Goal: Transaction & Acquisition: Purchase product/service

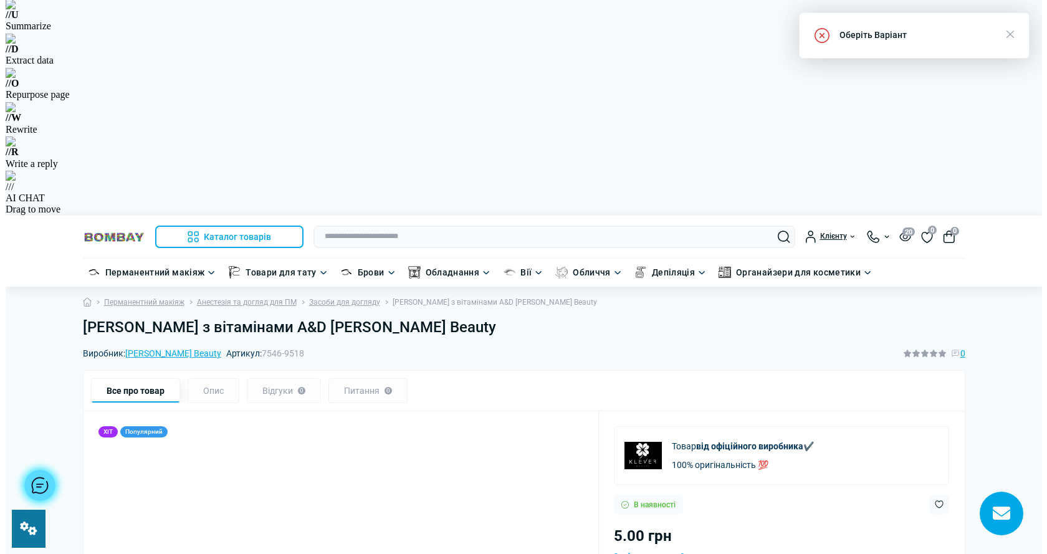
scroll to position [241, 0]
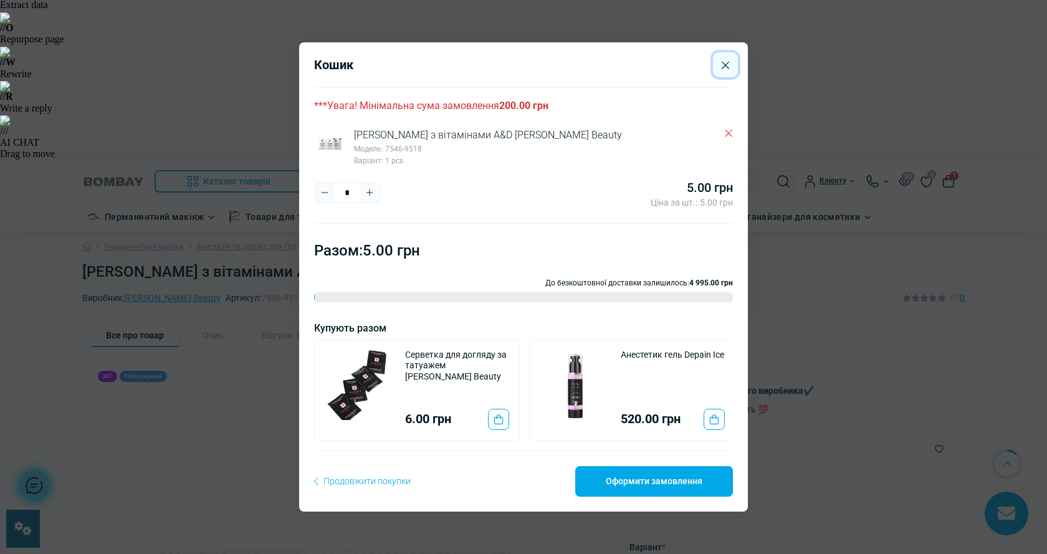
click at [725, 64] on icon "Close" at bounding box center [725, 65] width 7 height 8
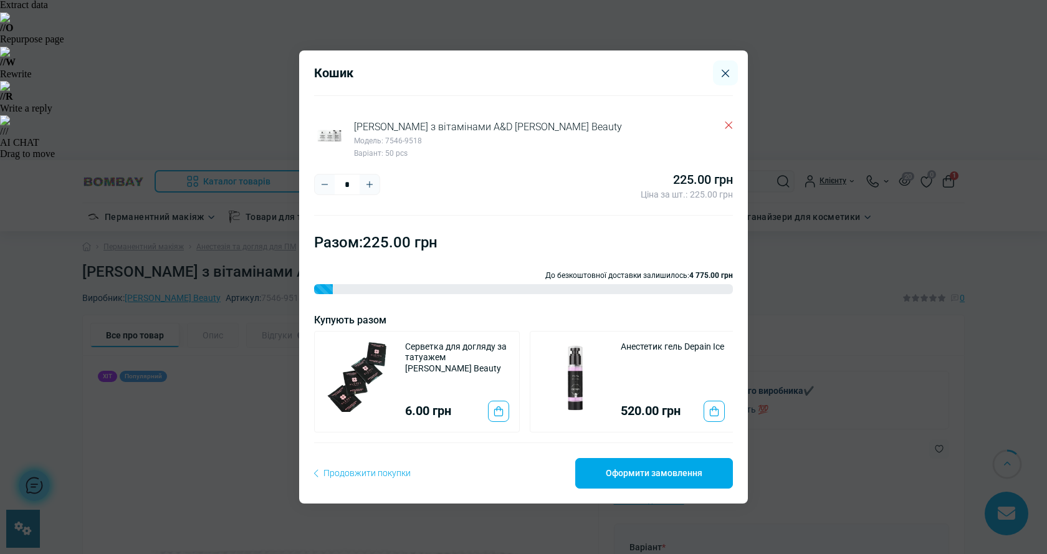
click at [953, 77] on div "Кошик Вазелін з вітамінами А&D Klever Beauty Модель: 7546-9518 Варіант: 50 pcs …" at bounding box center [523, 277] width 1047 height 554
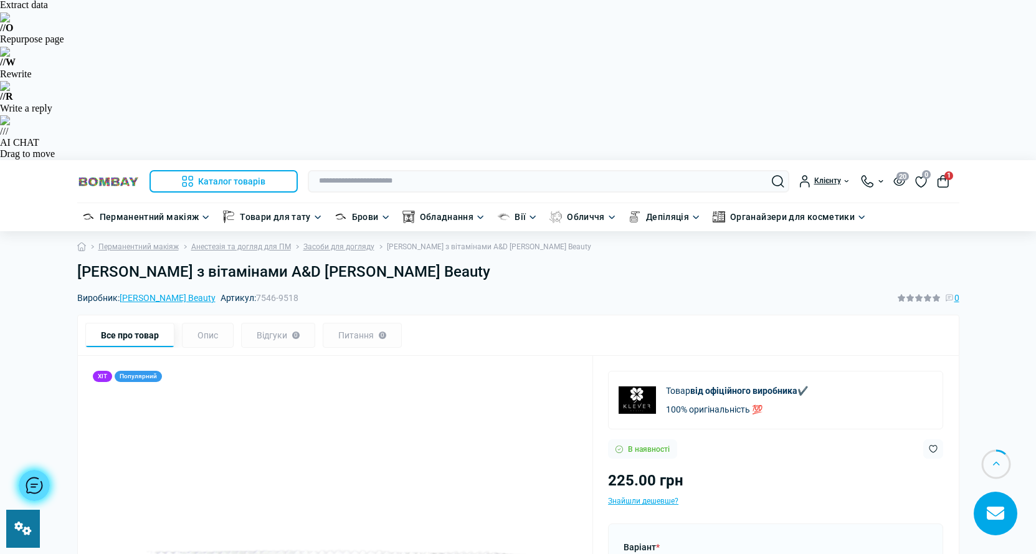
click at [945, 171] on span "1" at bounding box center [949, 175] width 9 height 9
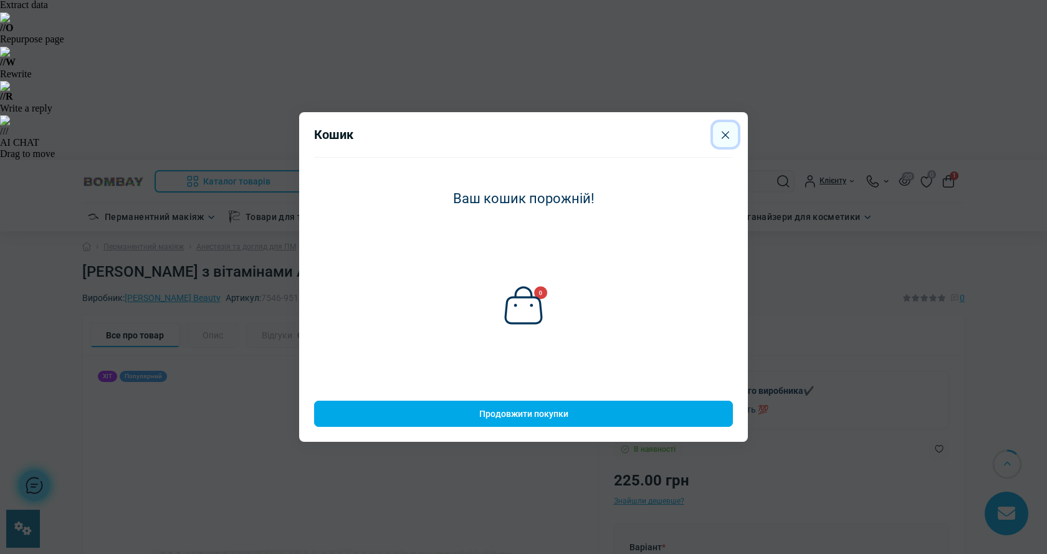
click at [722, 131] on icon "Close" at bounding box center [725, 135] width 7 height 8
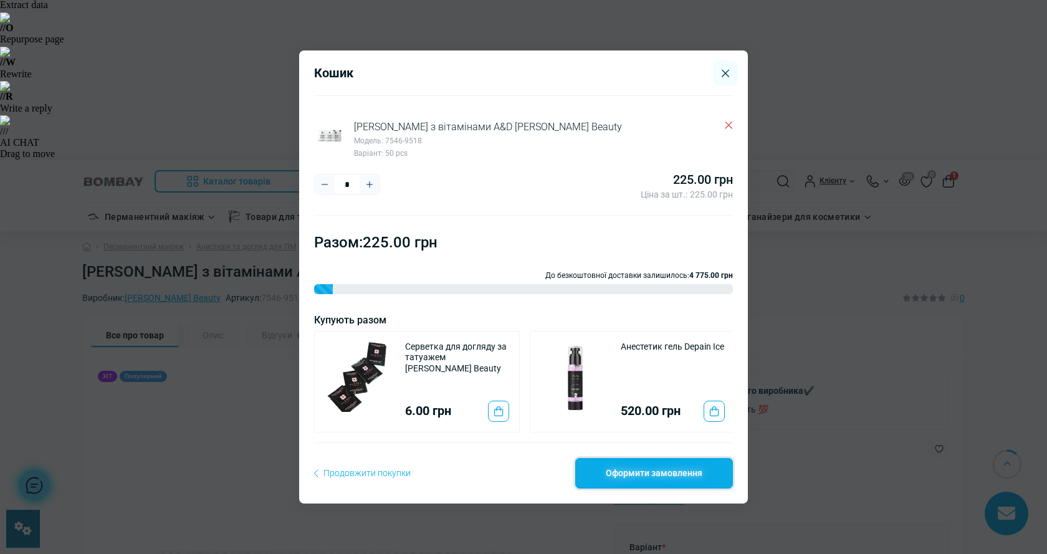
click at [672, 475] on link "Оформити замовлення" at bounding box center [654, 473] width 158 height 30
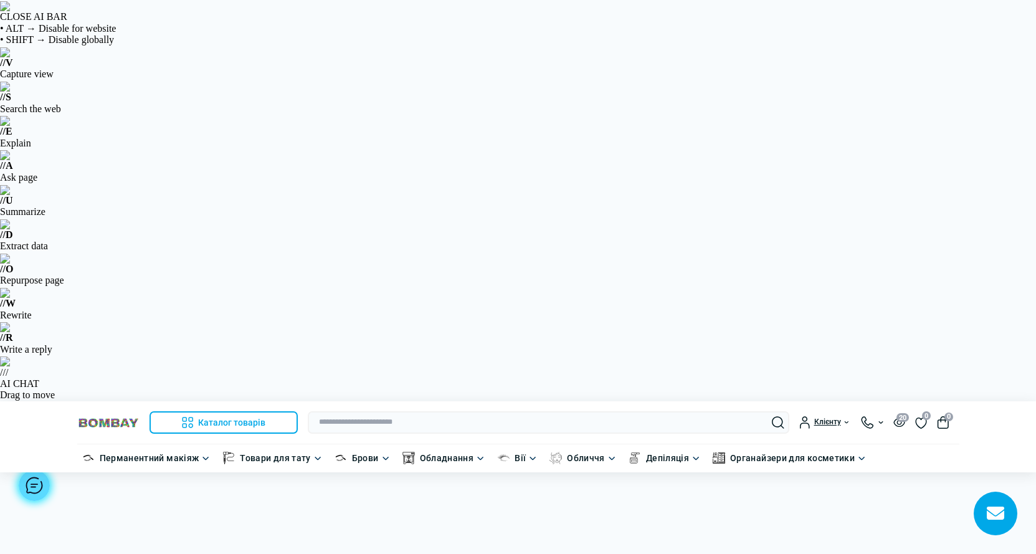
click at [945, 416] on button "0" at bounding box center [943, 422] width 12 height 12
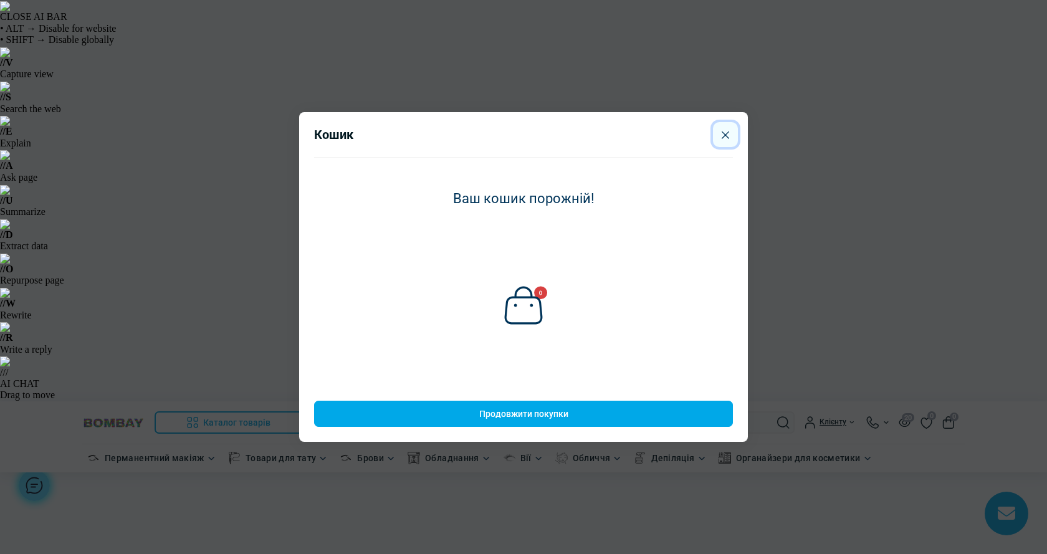
click at [721, 137] on button "Close" at bounding box center [725, 134] width 25 height 25
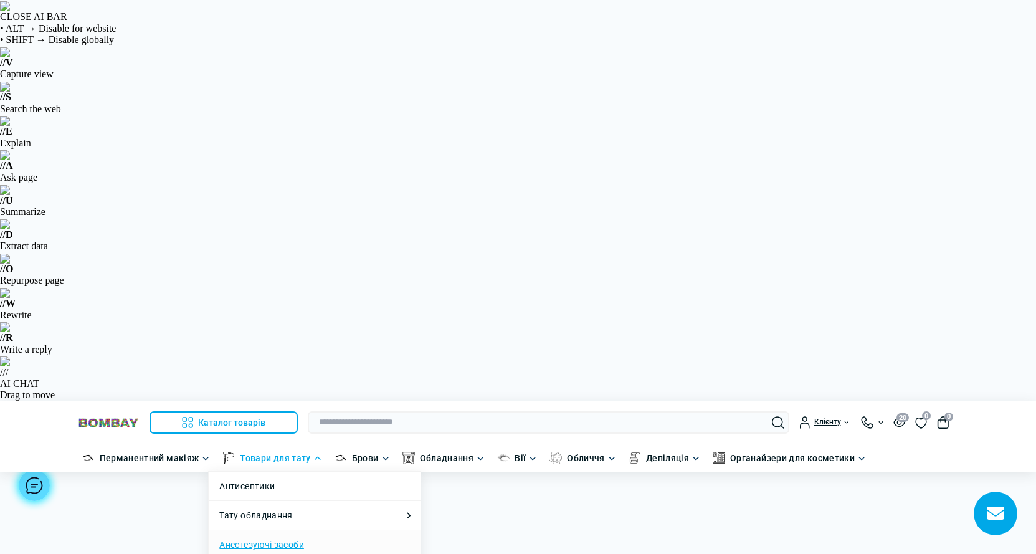
click at [262, 538] on link "Анестезуючі засоби" at bounding box center [261, 545] width 84 height 14
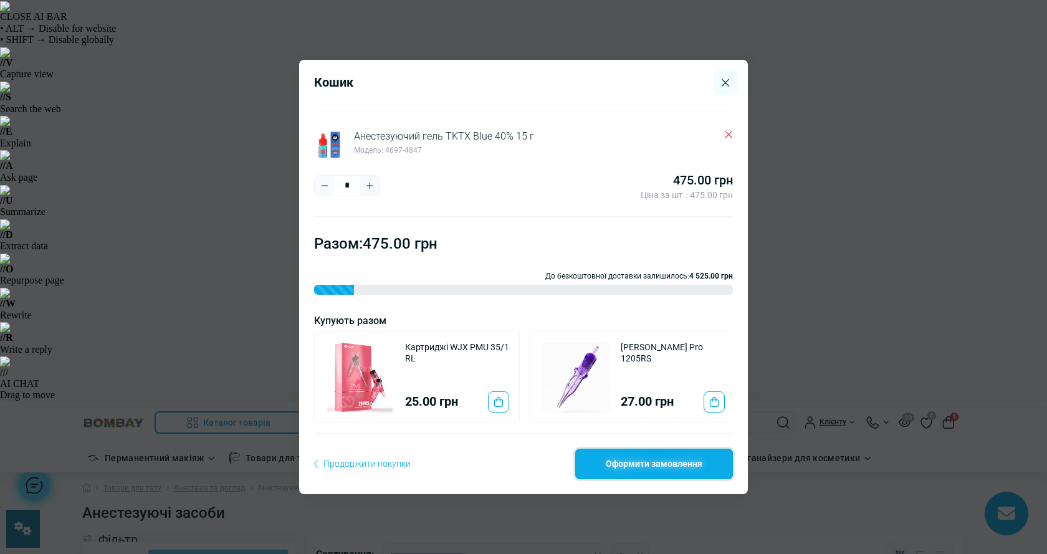
click at [655, 472] on link "Оформити замовлення" at bounding box center [654, 464] width 158 height 30
